Goal: Transaction & Acquisition: Subscribe to service/newsletter

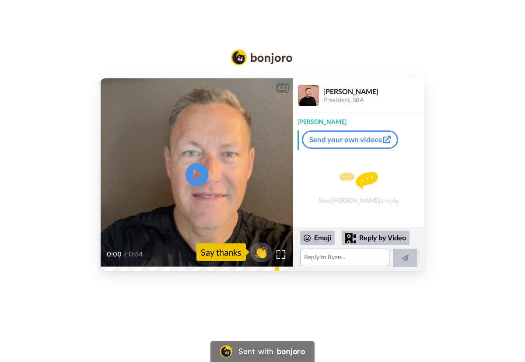
click at [195, 173] on icon "Play/Pause" at bounding box center [196, 174] width 23 height 42
click at [368, 143] on link "Send your own videos" at bounding box center [350, 139] width 96 height 18
click at [368, 238] on div "Reply by Video" at bounding box center [375, 237] width 68 height 15
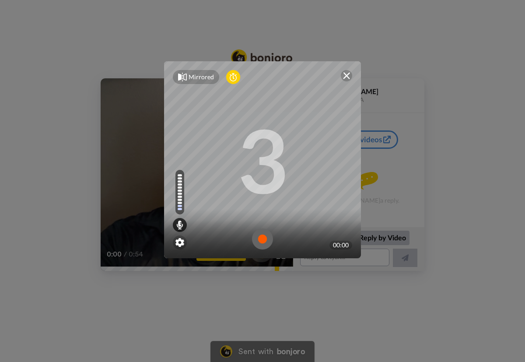
click at [345, 75] on img at bounding box center [346, 75] width 7 height 7
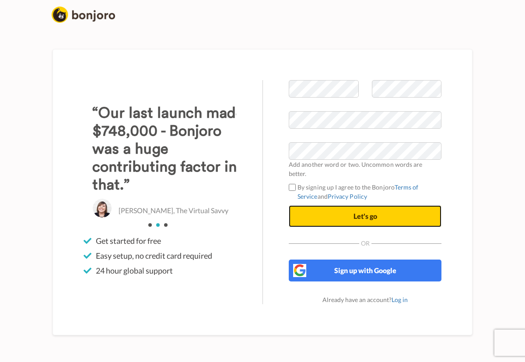
click at [352, 206] on button "Let's go" at bounding box center [365, 216] width 153 height 22
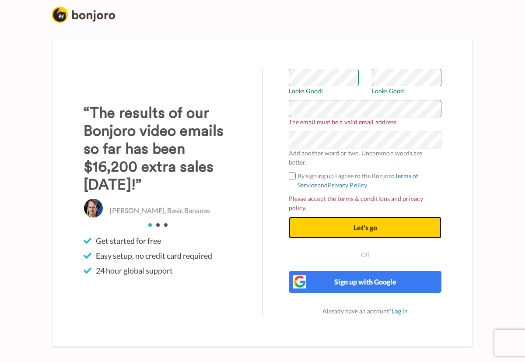
click at [372, 223] on span "Let's go" at bounding box center [365, 227] width 24 height 8
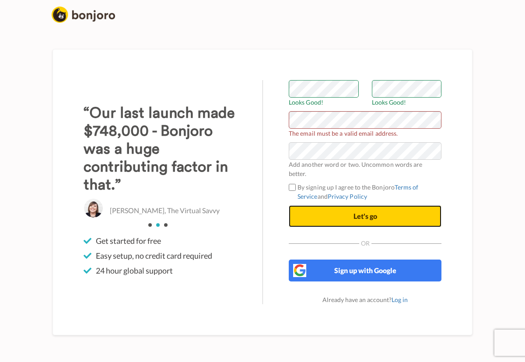
click at [362, 212] on span "Let's go" at bounding box center [365, 216] width 24 height 8
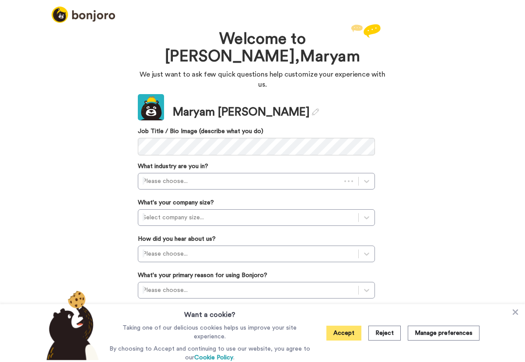
click at [339, 334] on button "Accept" at bounding box center [343, 332] width 35 height 15
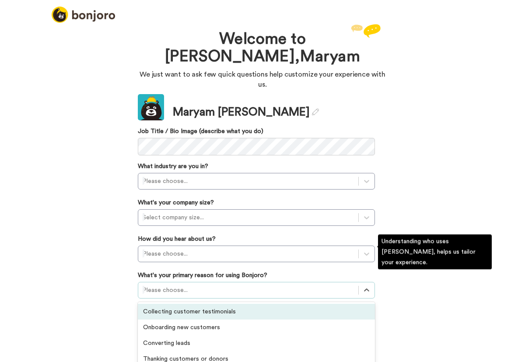
scroll to position [28, 0]
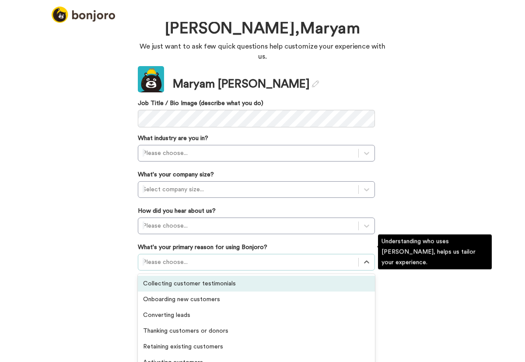
click at [243, 270] on div "option Collecting customer testimonials focused, 1 of 6. 6 results available. U…" at bounding box center [256, 262] width 237 height 17
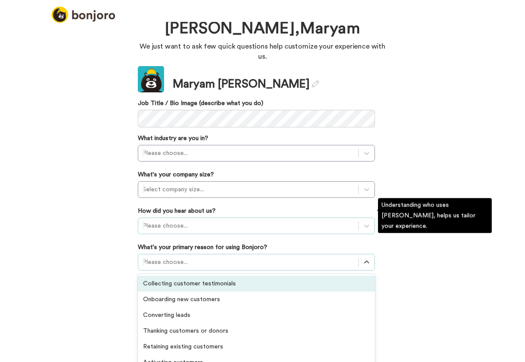
scroll to position [0, 0]
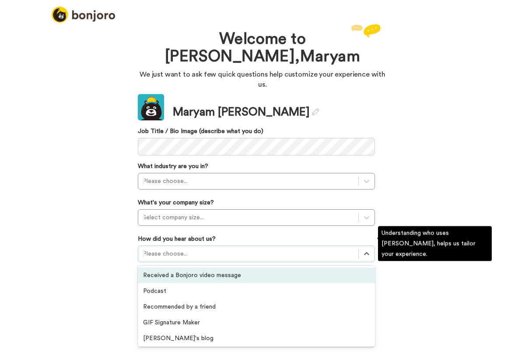
click at [344, 218] on div "Update Maryam Ali Job Title / Bio Image (describe what you do) What industry ar…" at bounding box center [256, 220] width 237 height 253
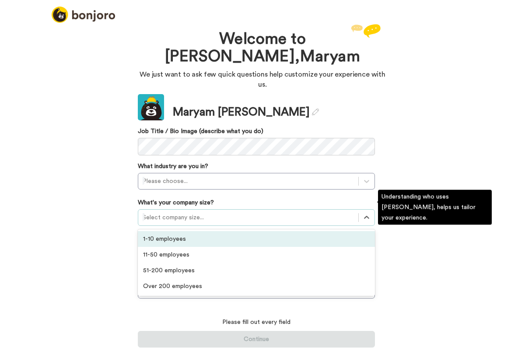
click at [350, 210] on div "Select company size..." at bounding box center [248, 217] width 220 height 14
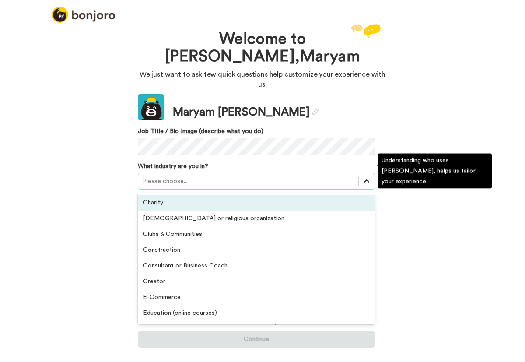
click at [361, 173] on div at bounding box center [367, 181] width 16 height 16
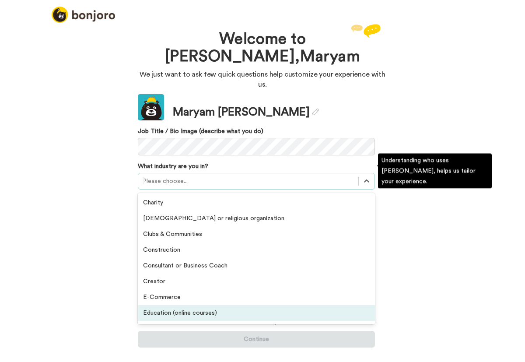
click at [307, 307] on div "Education (online courses)" at bounding box center [256, 313] width 237 height 16
